Goal: Task Accomplishment & Management: Use online tool/utility

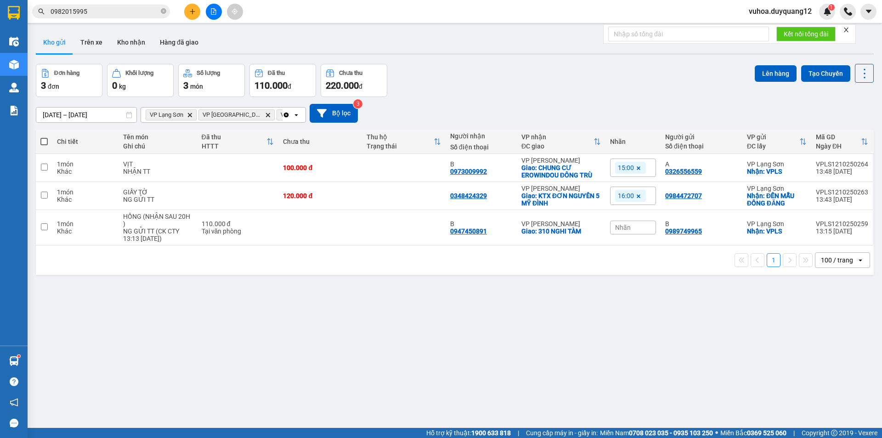
click at [556, 299] on div "ver 1.8.146 Kho gửi Trên xe Kho nhận Hàng đã giao Đơn hàng 3 đơn Khối lượng 0 k…" at bounding box center [454, 247] width 845 height 438
click at [736, 229] on td "B 0989749965" at bounding box center [701, 227] width 82 height 35
checkbox input "true"
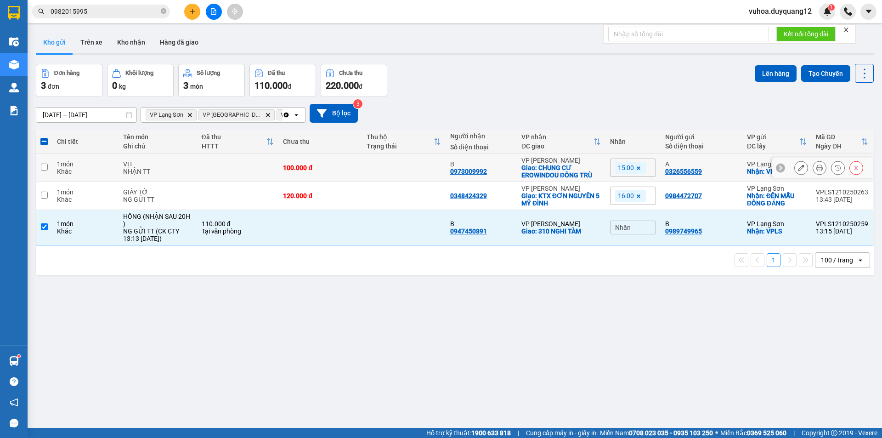
click at [709, 174] on div "A 0326556559" at bounding box center [701, 167] width 73 height 15
checkbox input "true"
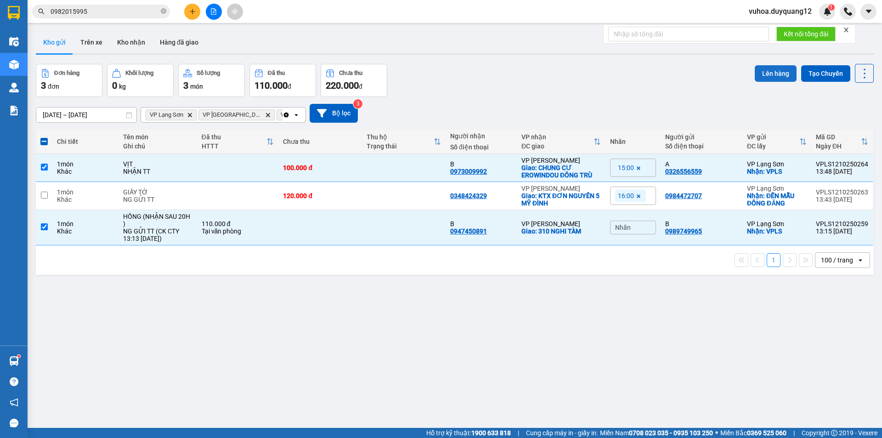
click at [762, 75] on button "Lên hàng" at bounding box center [775, 73] width 42 height 17
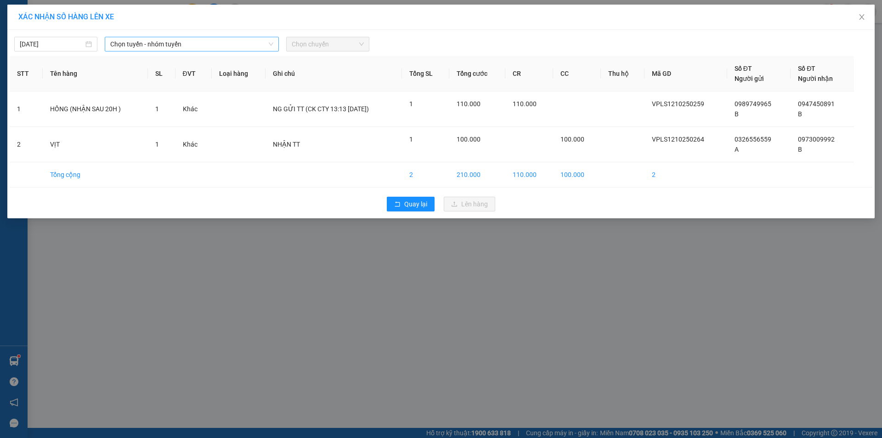
click at [214, 47] on span "Chọn tuyến - nhóm tuyến" at bounding box center [191, 44] width 163 height 14
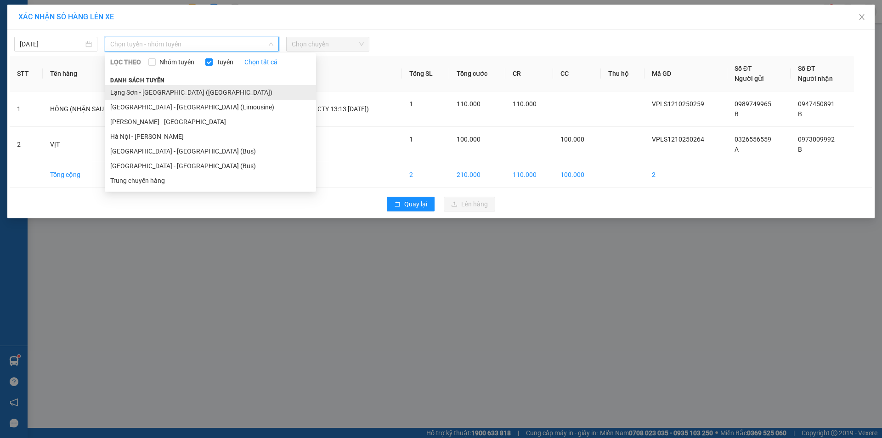
click at [166, 96] on li "Lạng Sơn - [GEOGRAPHIC_DATA] ([GEOGRAPHIC_DATA])" at bounding box center [210, 92] width 211 height 15
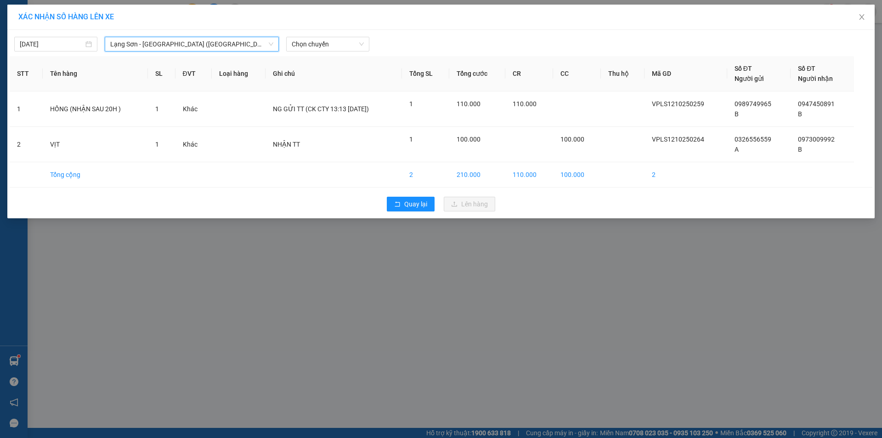
click at [312, 52] on div "[DATE] [GEOGRAPHIC_DATA] - [GEOGRAPHIC_DATA] ([GEOGRAPHIC_DATA]) [GEOGRAPHIC_DA…" at bounding box center [440, 124] width 867 height 188
click at [322, 45] on span "Chọn chuyến" at bounding box center [328, 44] width 72 height 14
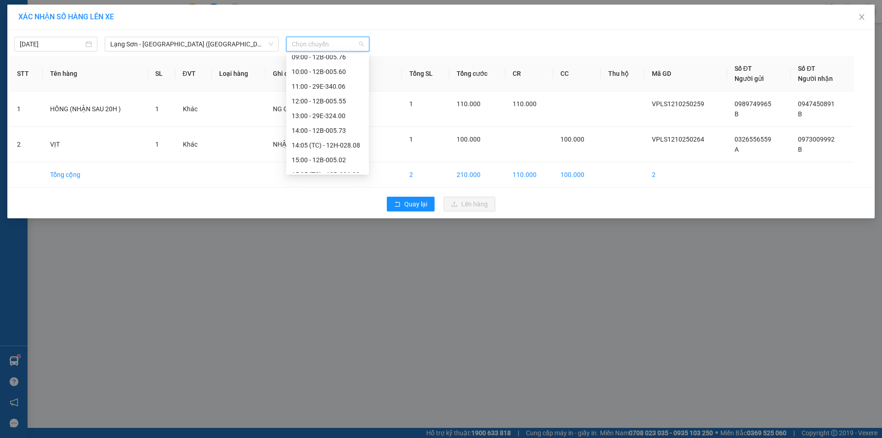
scroll to position [113, 0]
click at [332, 157] on div "15:05 (TC) - 12B-006.08" at bounding box center [328, 155] width 72 height 10
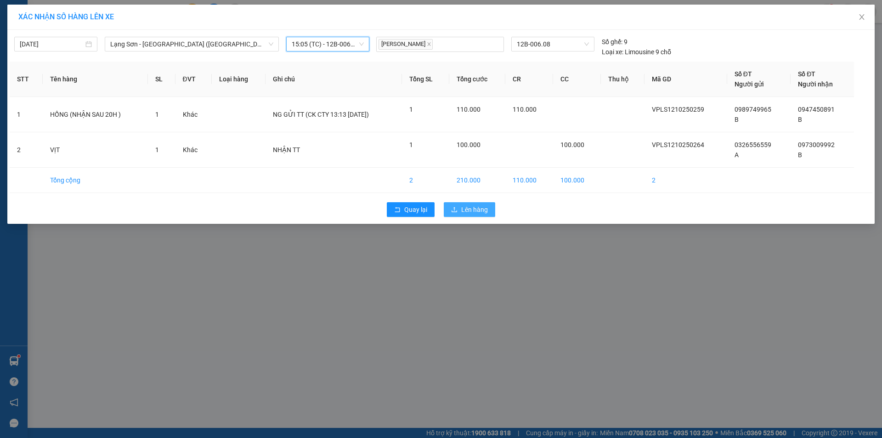
click at [485, 208] on span "Lên hàng" at bounding box center [474, 209] width 27 height 10
